Goal: Information Seeking & Learning: Learn about a topic

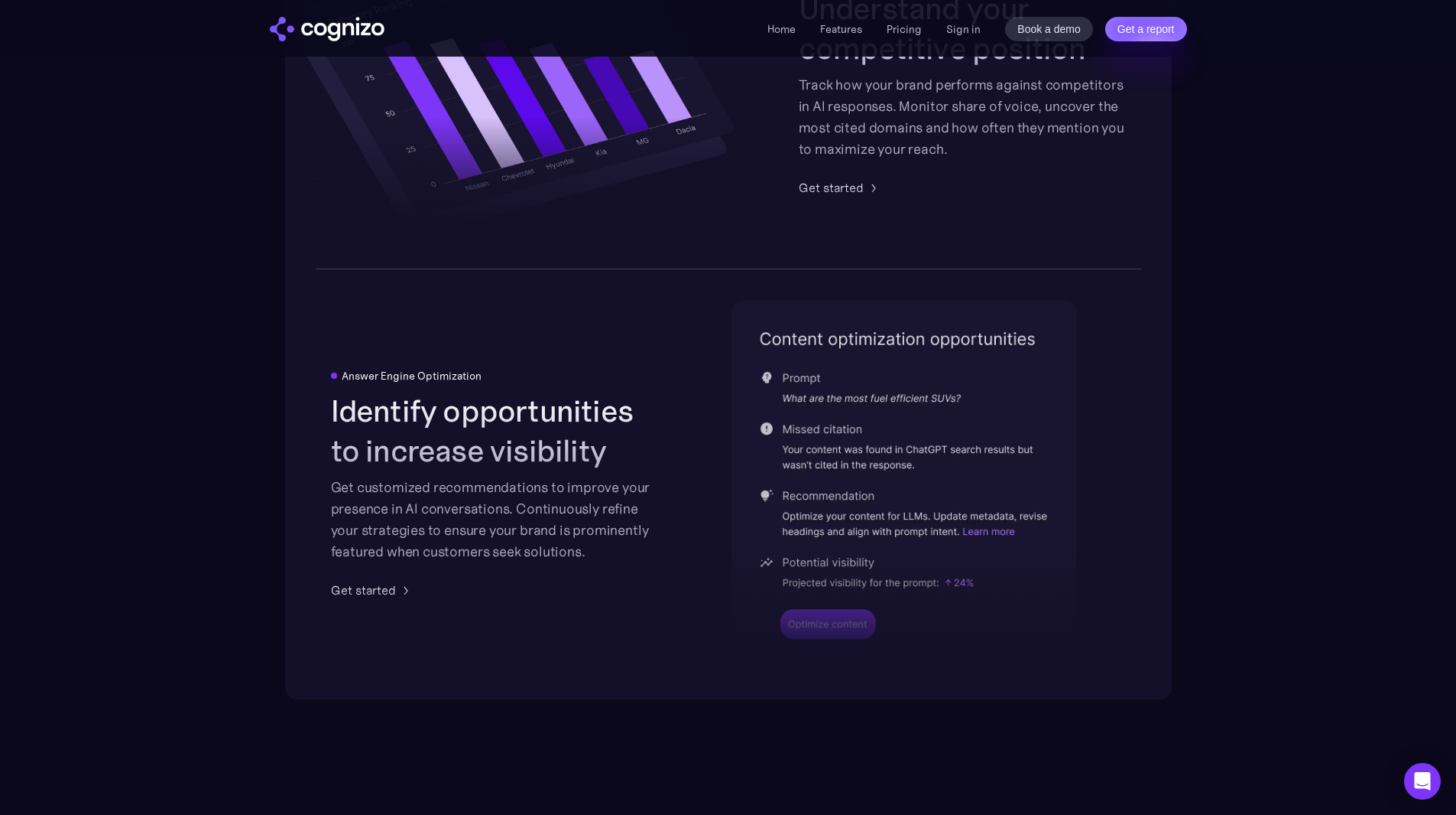
scroll to position [2964, 0]
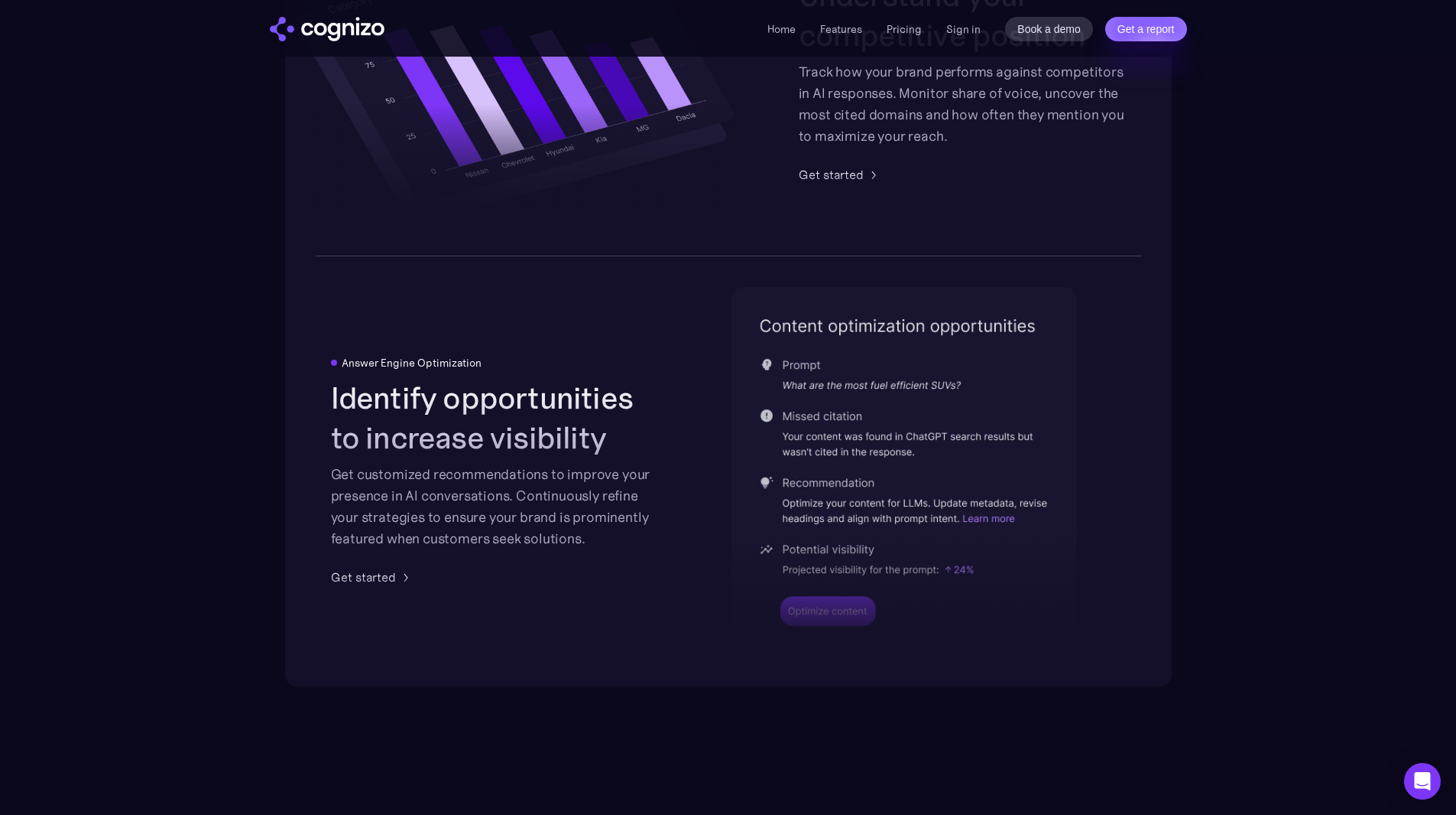
click at [1221, 339] on section "Be the answer in AI search AI Search Analytics Monitor brand presence across AI…" at bounding box center [728, 53] width 1456 height 1267
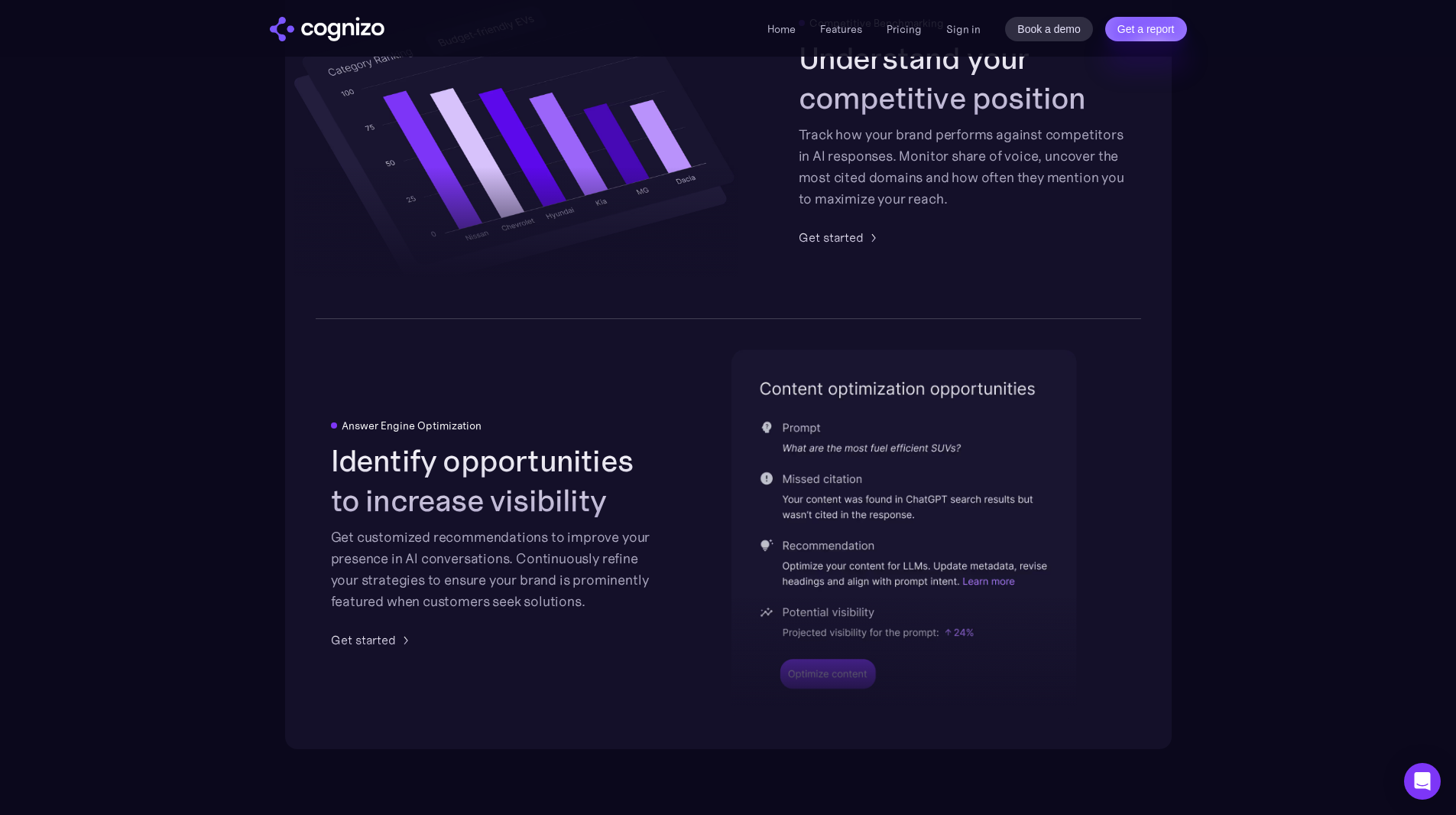
scroll to position [2900, 0]
click at [840, 31] on link "Features" at bounding box center [841, 29] width 42 height 14
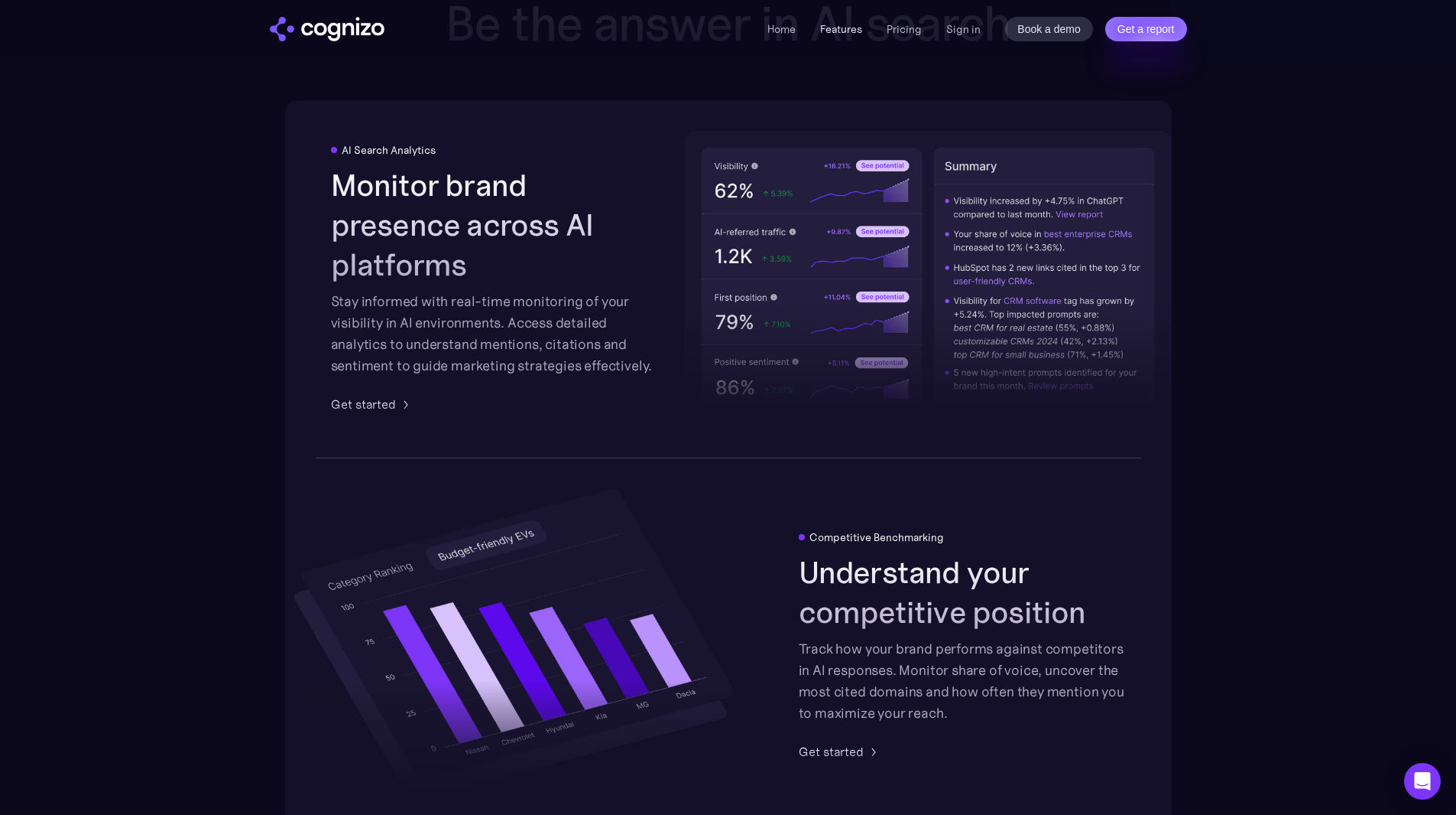
scroll to position [2383, 0]
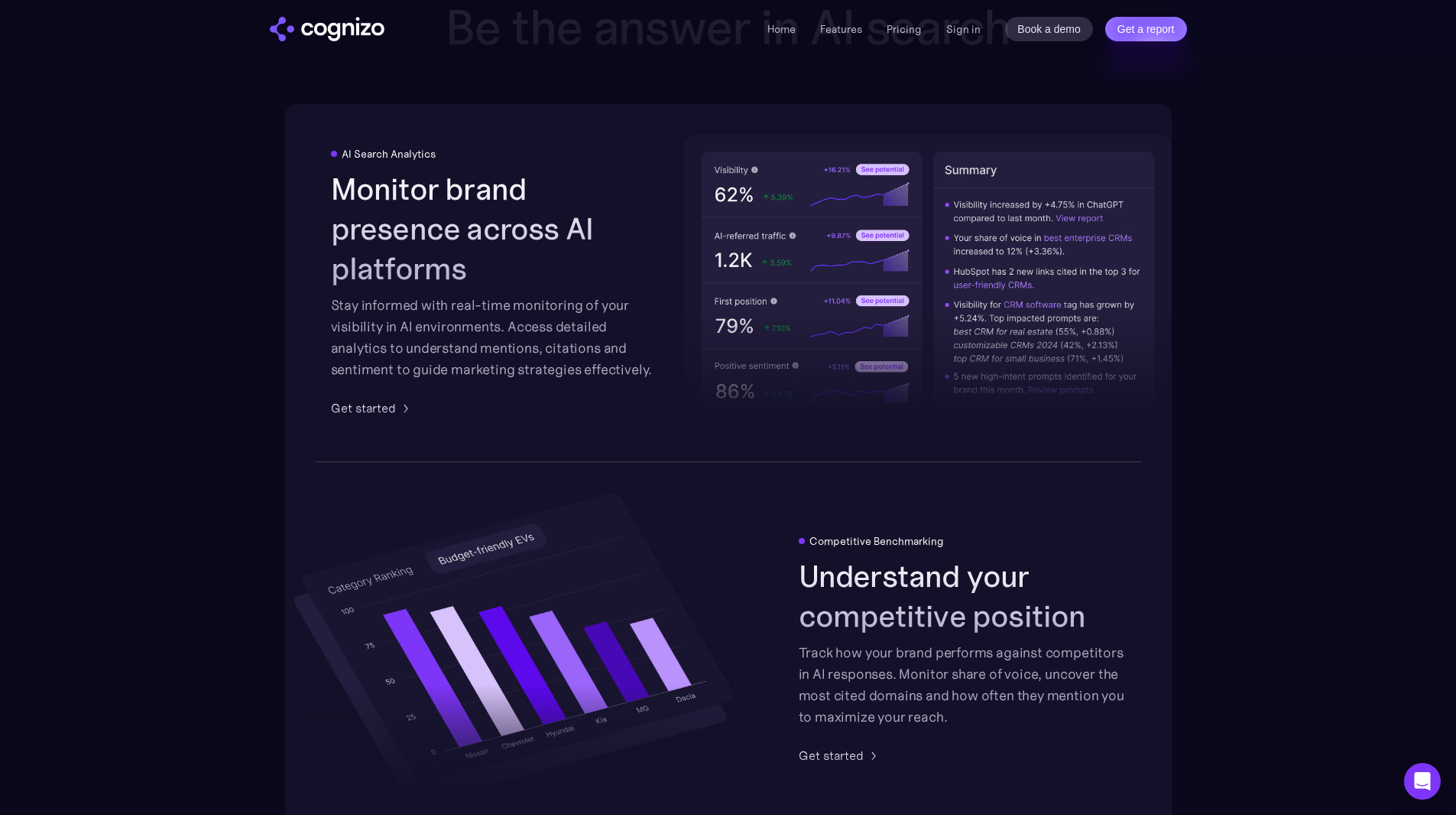
click at [1275, 445] on section "Be the answer in AI search AI Search Analytics Monitor brand presence across AI…" at bounding box center [728, 634] width 1456 height 1267
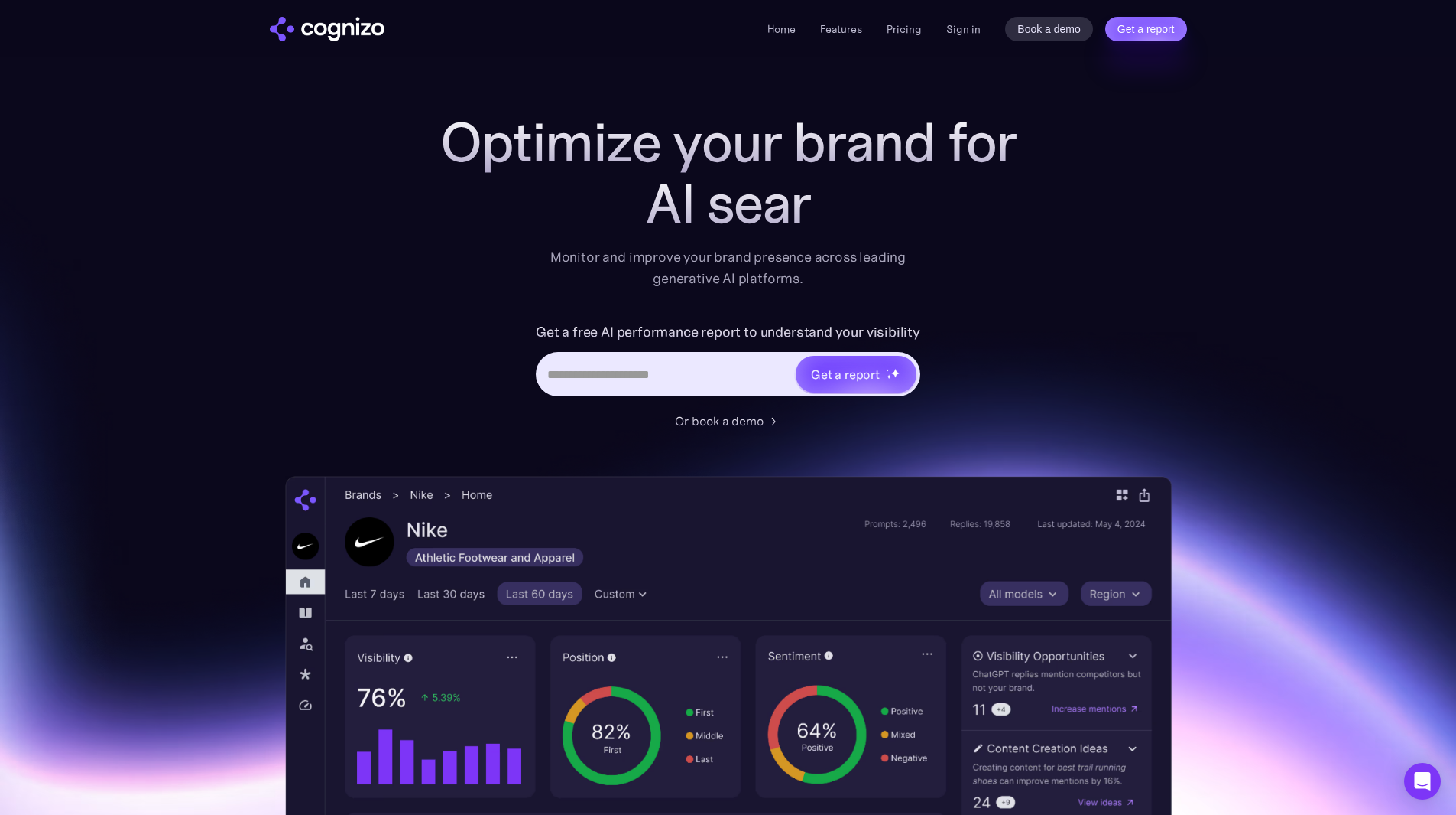
scroll to position [0, 0]
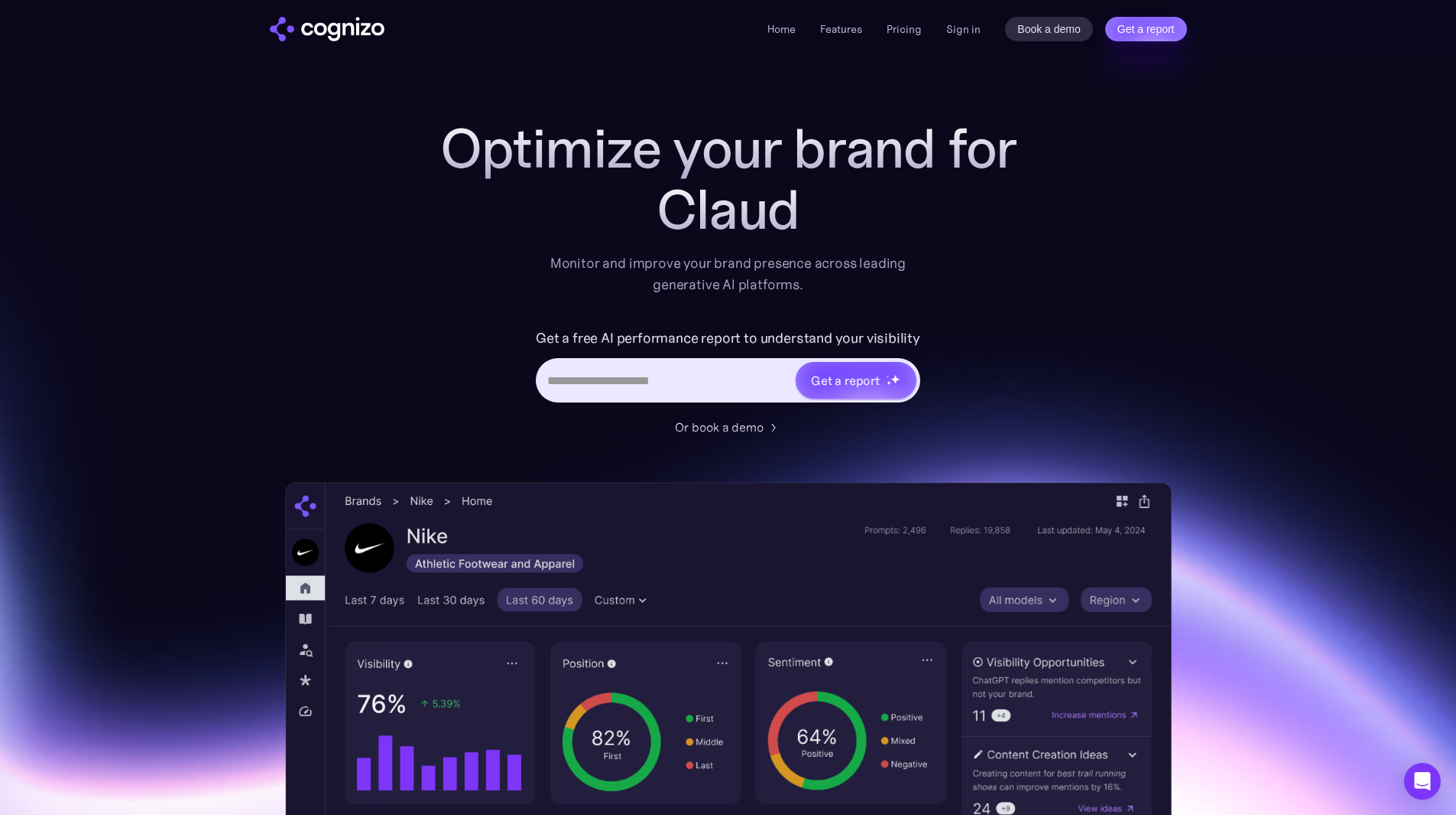
click at [1261, 323] on section "Optimize your brand for [PERSON_NAME] Monitor and improve your brand presence a…" at bounding box center [728, 620] width 1456 height 1005
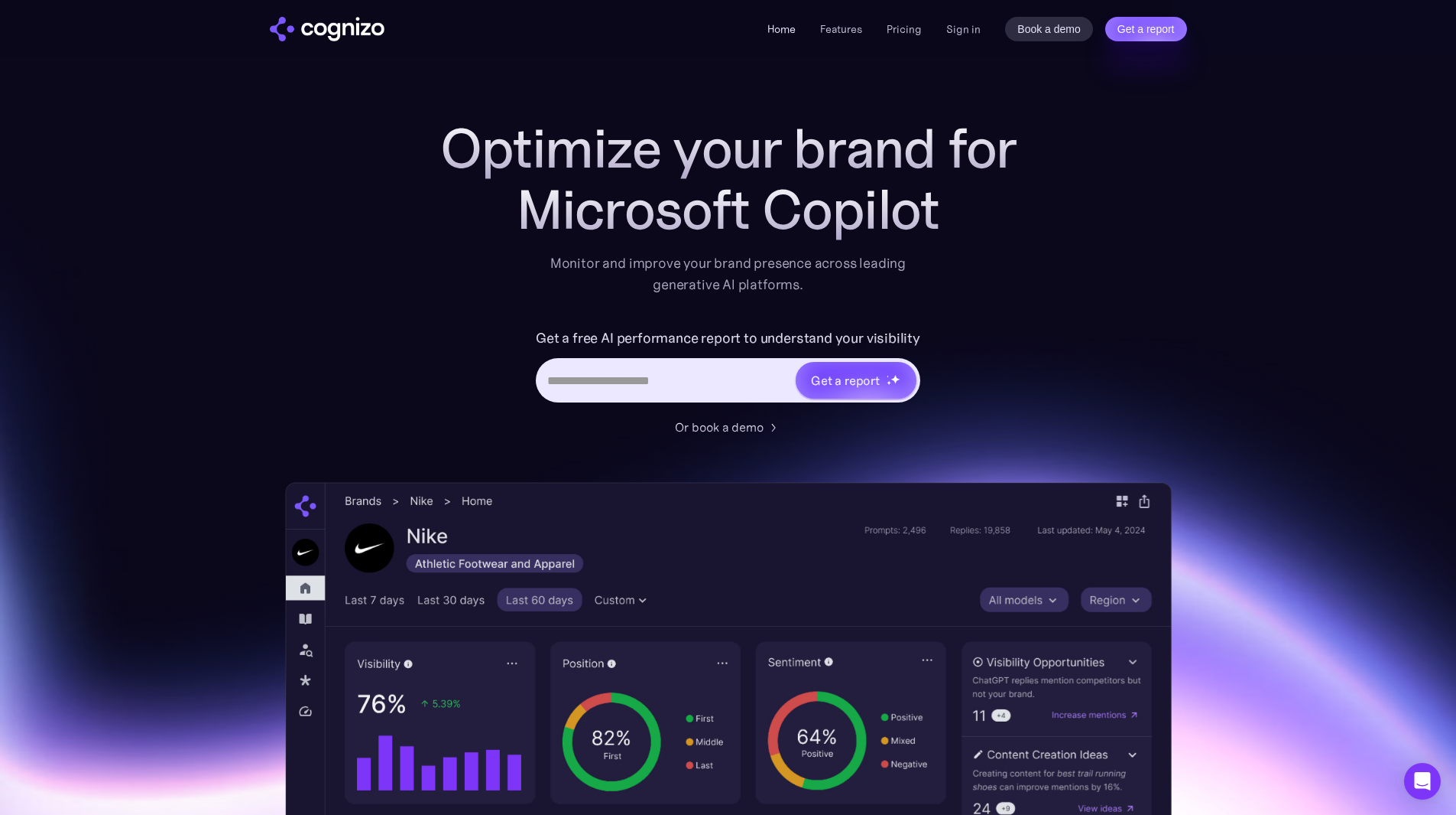
click at [786, 32] on link "Home" at bounding box center [782, 29] width 28 height 14
